Goal: Contribute content: Add original content to the website for others to see

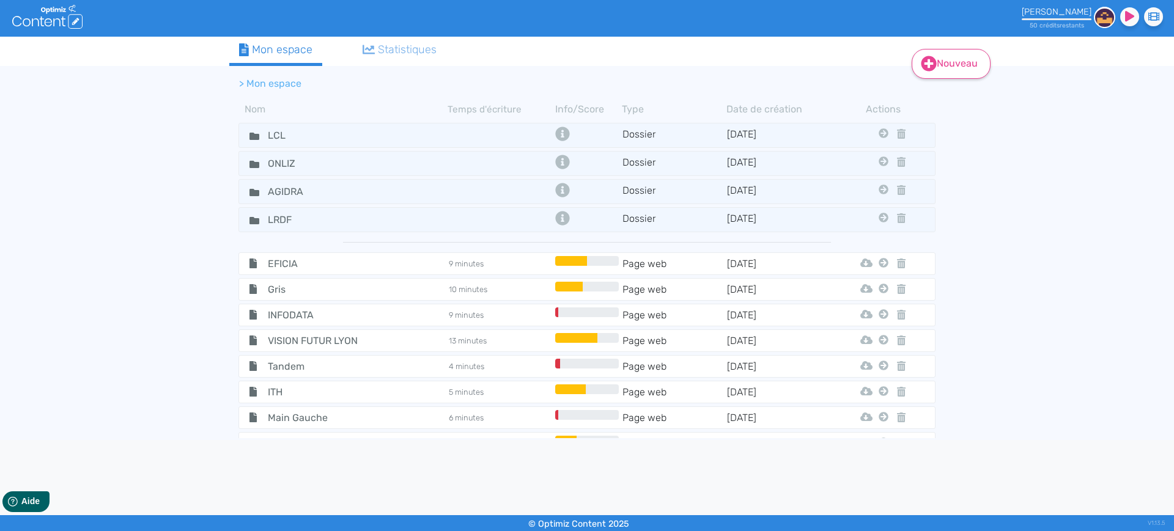
click at [957, 57] on link "Nouveau" at bounding box center [950, 64] width 79 height 30
click at [982, 90] on button "Contenu" at bounding box center [959, 95] width 98 height 20
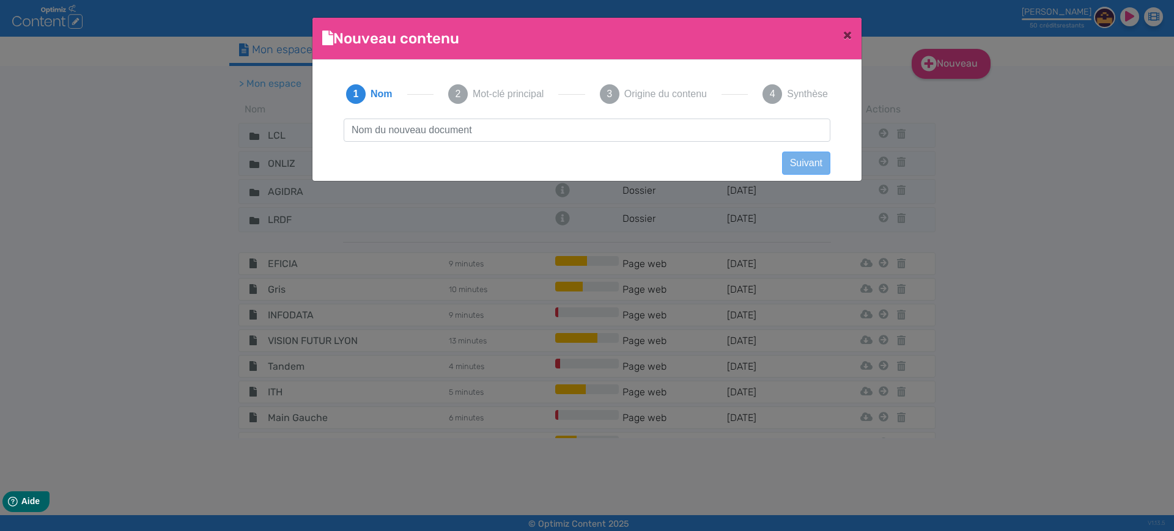
scroll to position [1, 0]
type input "LADROME LABORATOIRE"
click at [788, 152] on button "Suivant" at bounding box center [806, 163] width 48 height 23
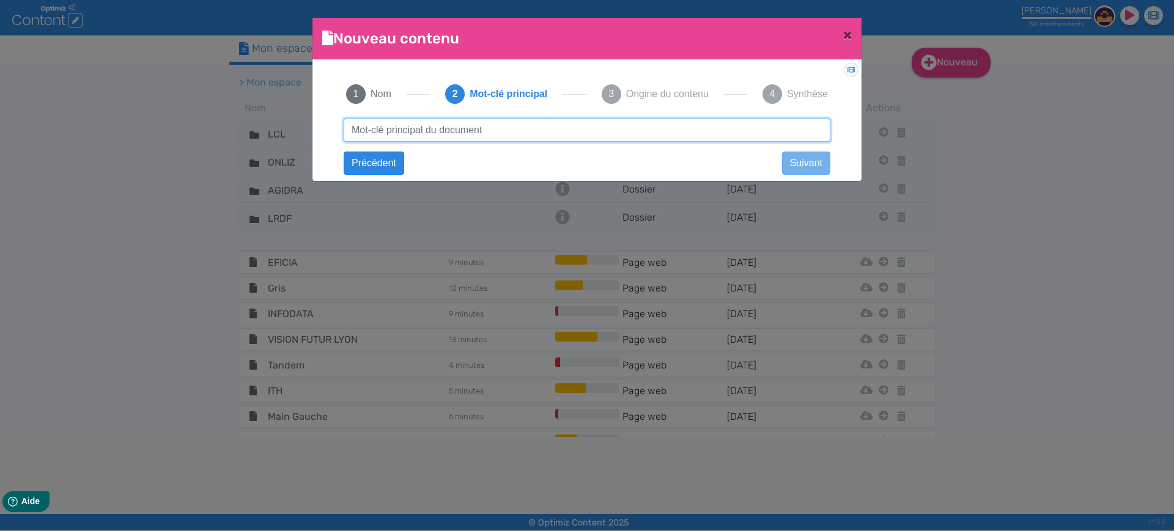
paste input "huiles essentielles anti moustiques"
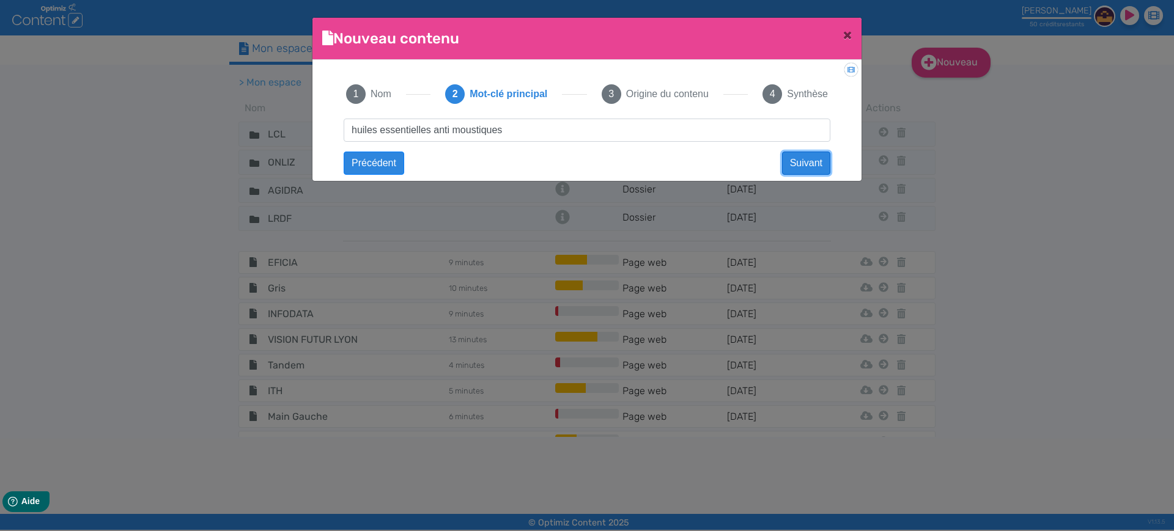
click at [811, 162] on button "Suivant" at bounding box center [806, 163] width 48 height 23
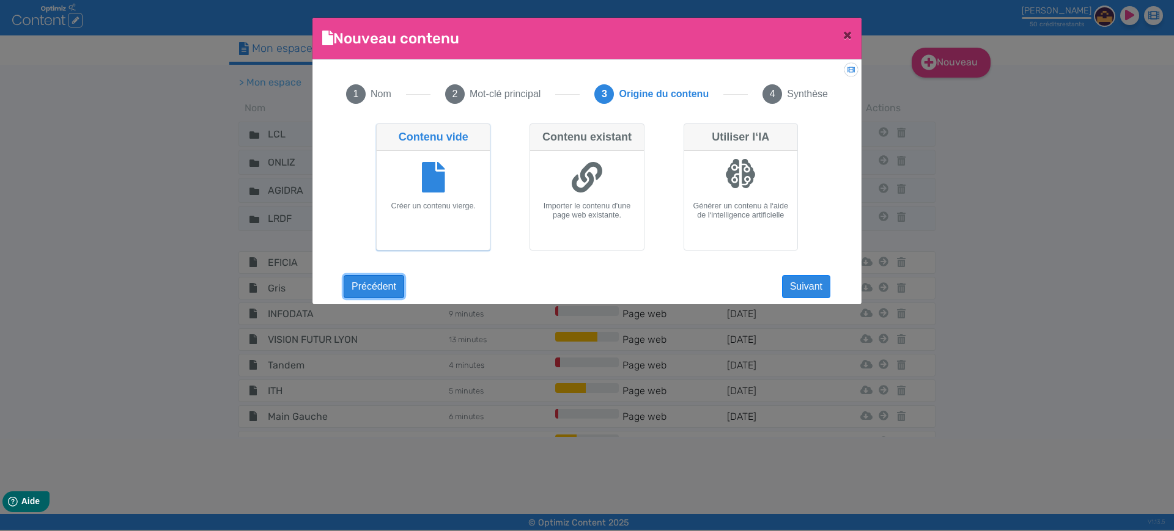
click at [381, 285] on button "Précédent" at bounding box center [373, 286] width 61 height 23
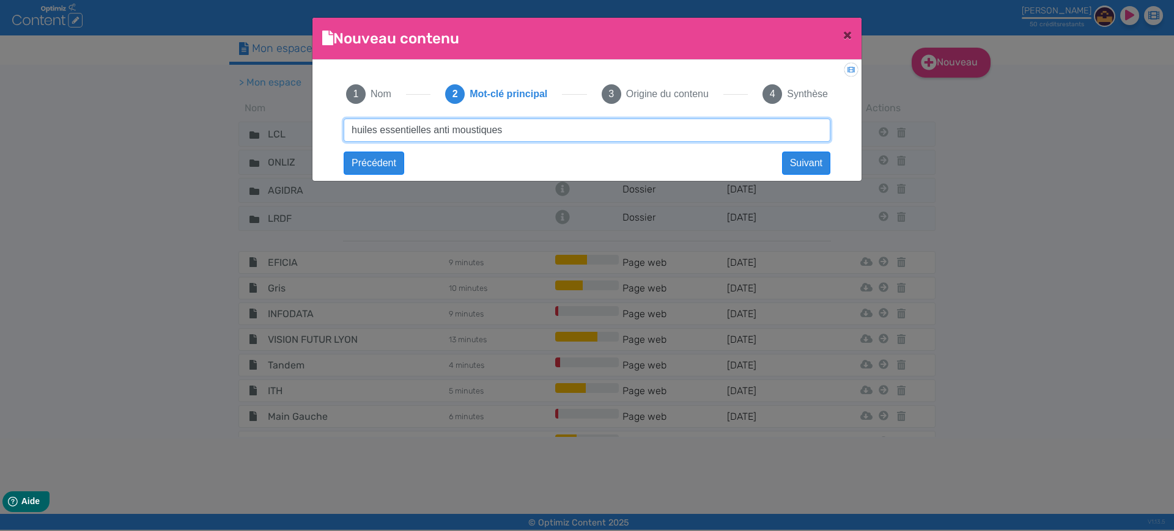
drag, startPoint x: 516, startPoint y: 123, endPoint x: 376, endPoint y: 131, distance: 140.2
click at [376, 131] on input "huiles essentielles anti moustiques" at bounding box center [586, 130] width 487 height 23
type input "huiles végétales bio"
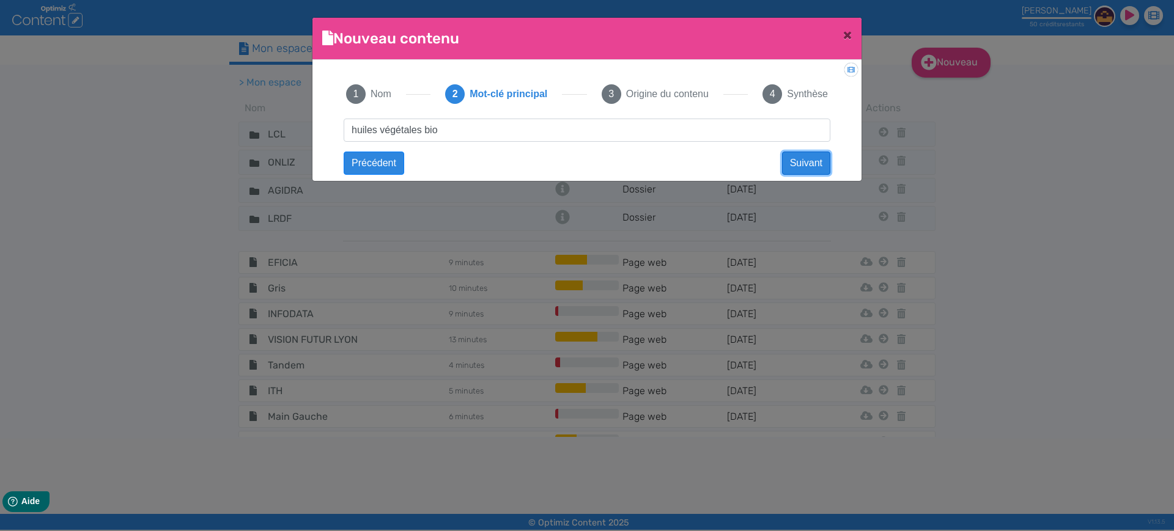
click at [790, 163] on button "Suivant" at bounding box center [806, 163] width 48 height 23
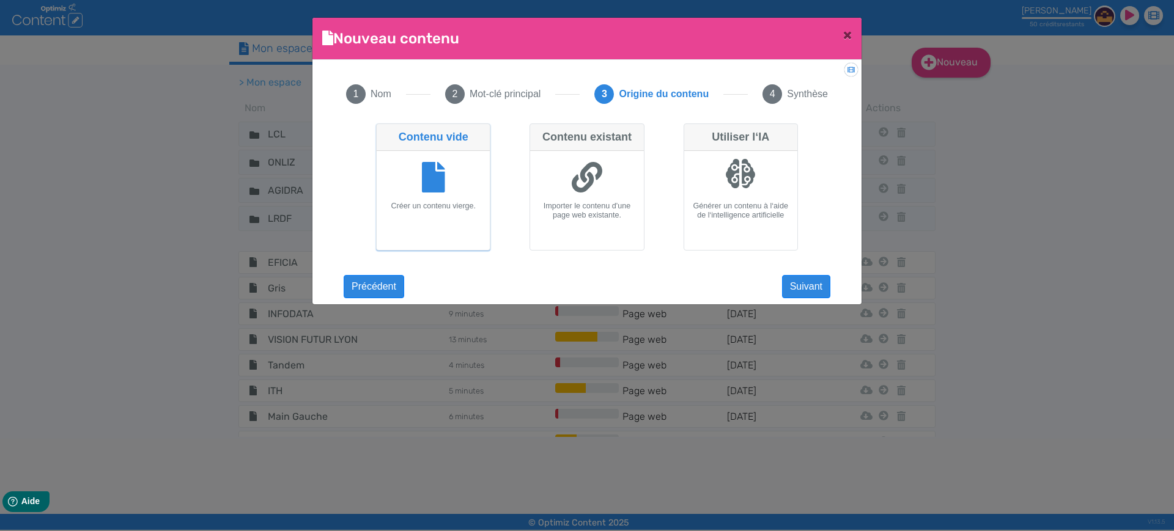
click at [590, 195] on fa-icon at bounding box center [586, 178] width 31 height 34
click at [537, 131] on input "Contenu existant Importer le contenu d'une page web existante." at bounding box center [533, 127] width 8 height 8
radio input "true"
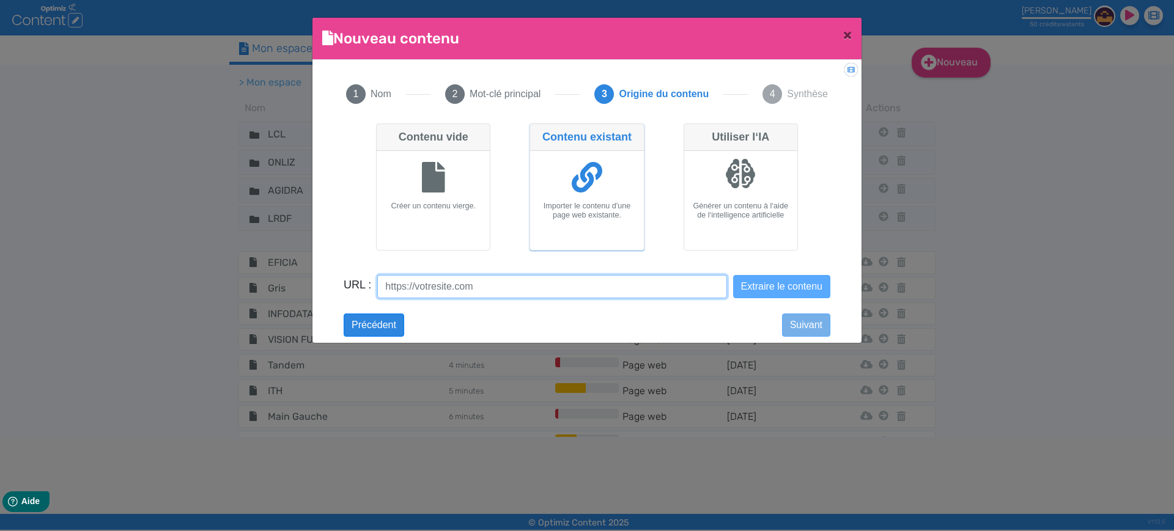
click at [452, 290] on input "URL :" at bounding box center [551, 286] width 349 height 23
paste input "[URL][DOMAIN_NAME]"
type input "[URL][DOMAIN_NAME]"
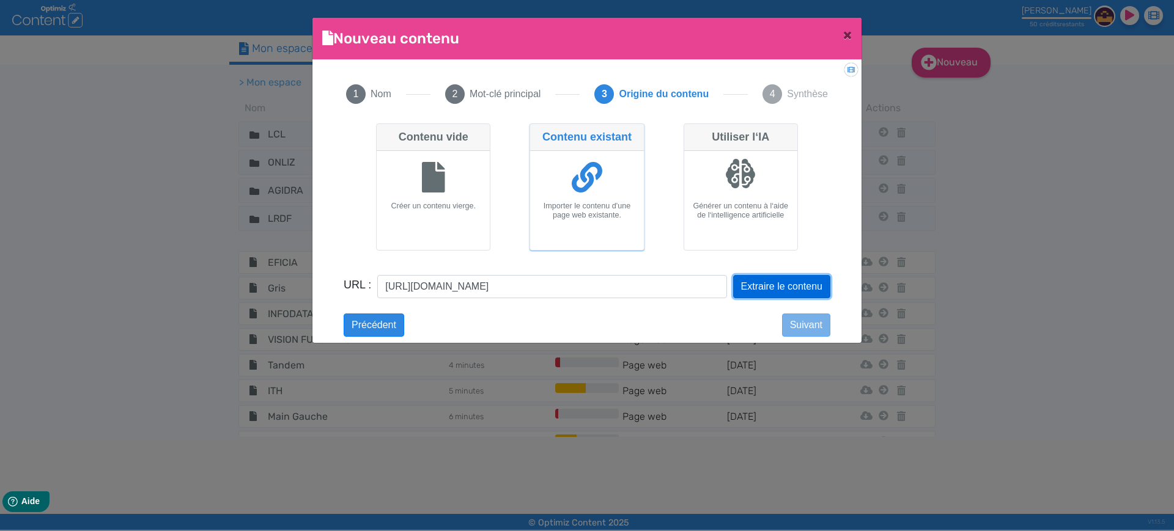
click at [757, 277] on button "Extraire le contenu" at bounding box center [781, 286] width 97 height 23
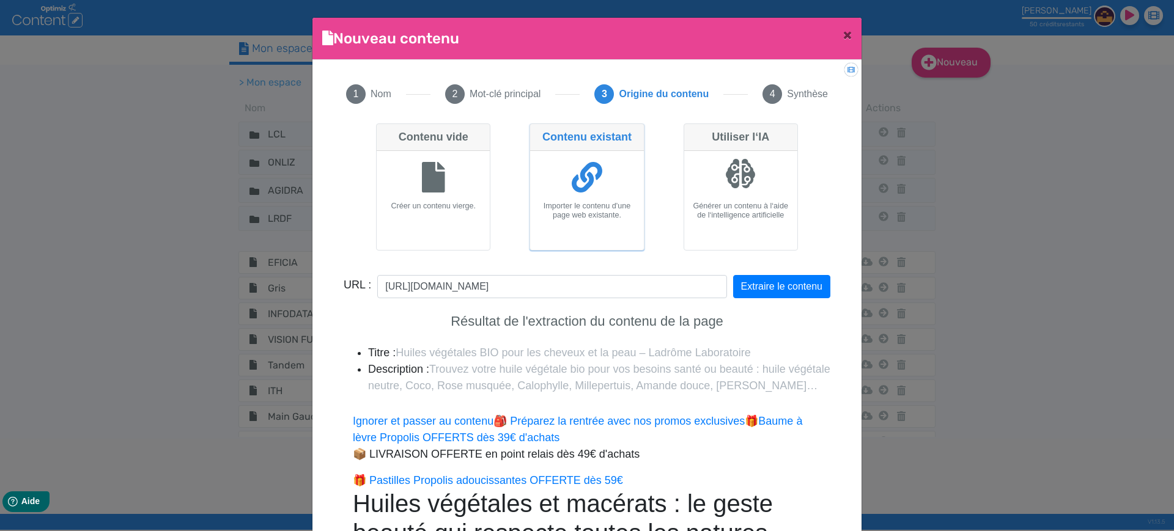
scroll to position [238, 0]
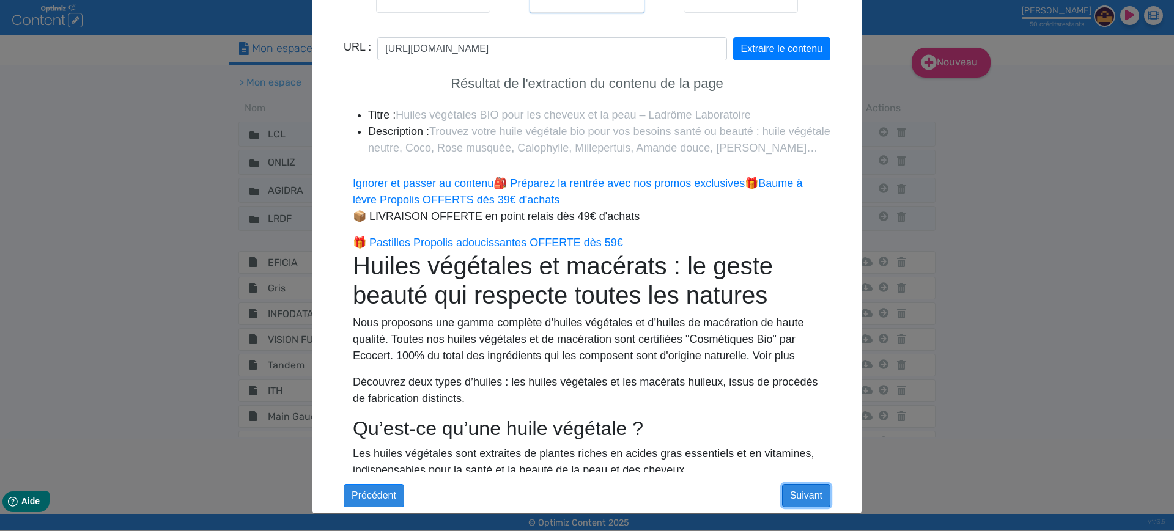
click at [797, 491] on button "Suivant" at bounding box center [806, 495] width 48 height 23
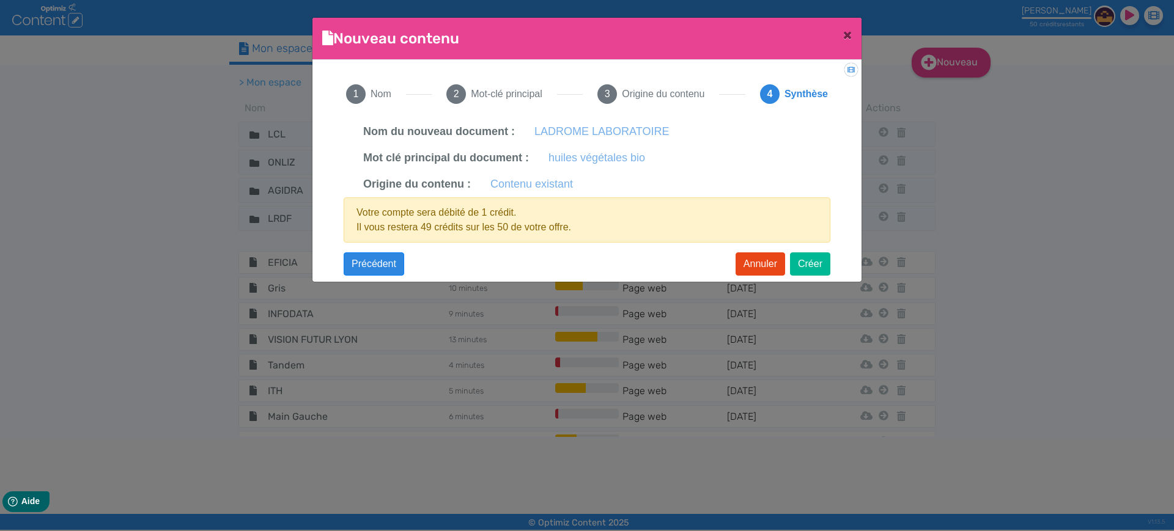
scroll to position [0, 0]
click at [819, 265] on button "Créer" at bounding box center [810, 263] width 40 height 23
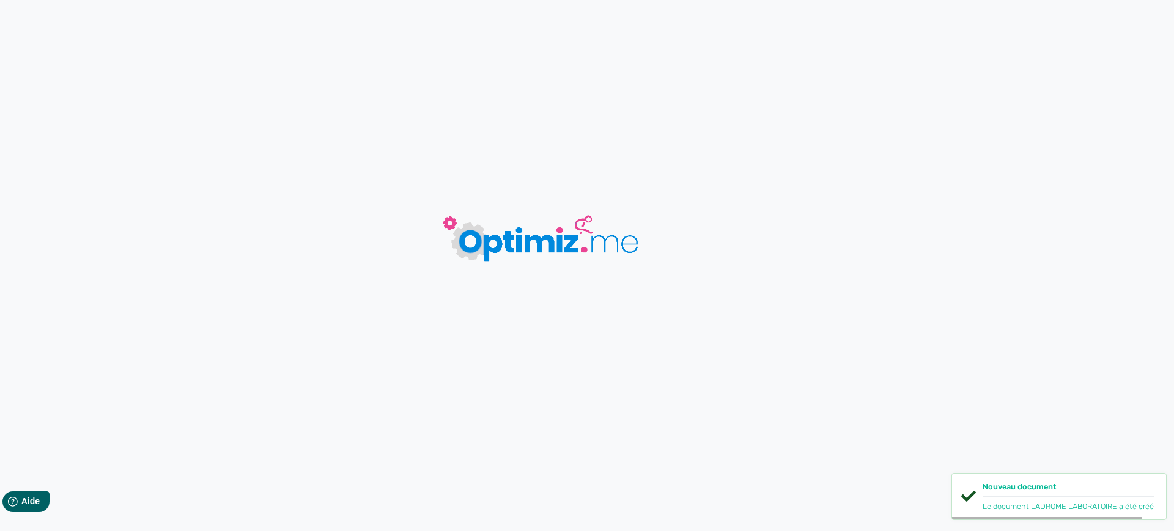
type input "LADROME LABORATOIRE"
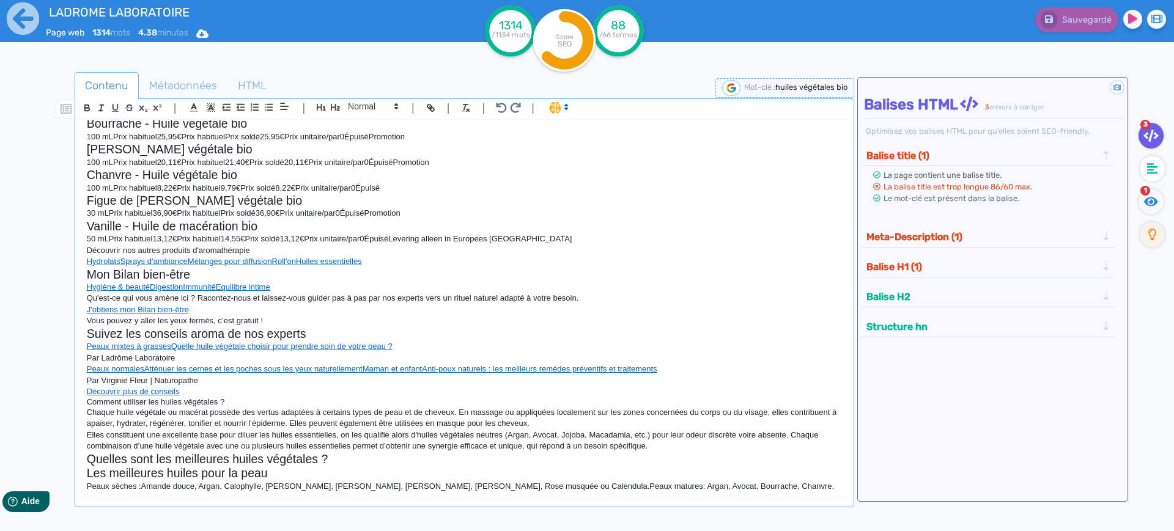
scroll to position [1063, 0]
